Goal: Transaction & Acquisition: Purchase product/service

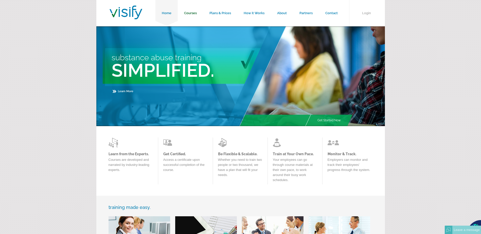
click at [188, 12] on link "Courses" at bounding box center [190, 13] width 25 height 26
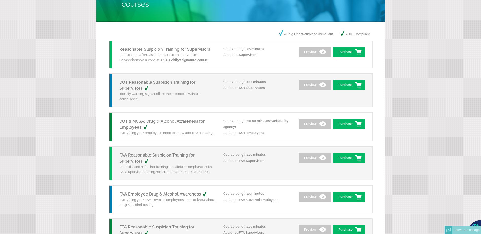
scroll to position [76, 0]
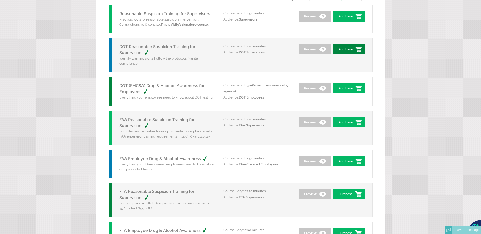
click at [336, 51] on link "Purchase" at bounding box center [349, 49] width 32 height 10
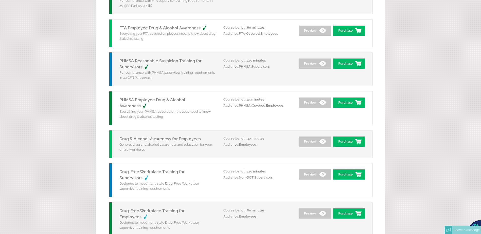
scroll to position [253, 0]
